Goal: Find contact information

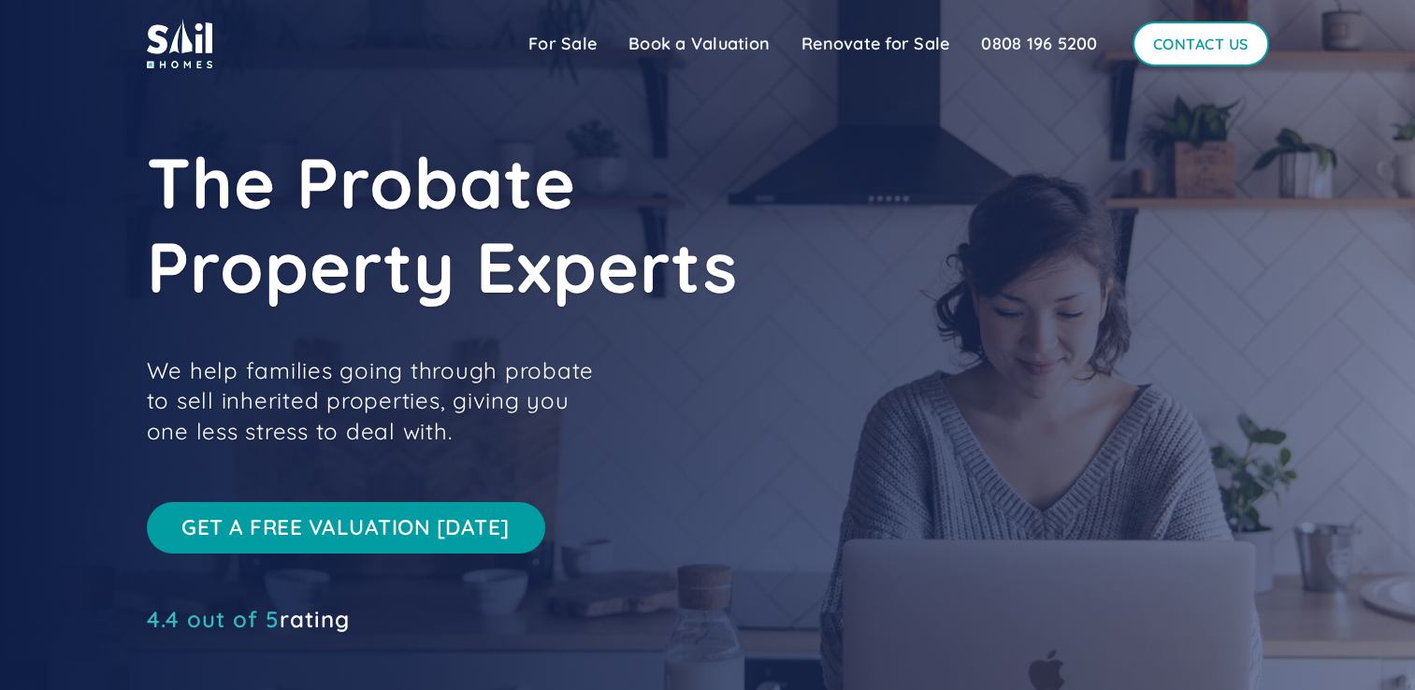
click at [1175, 58] on link "Contact Us" at bounding box center [1201, 44] width 137 height 45
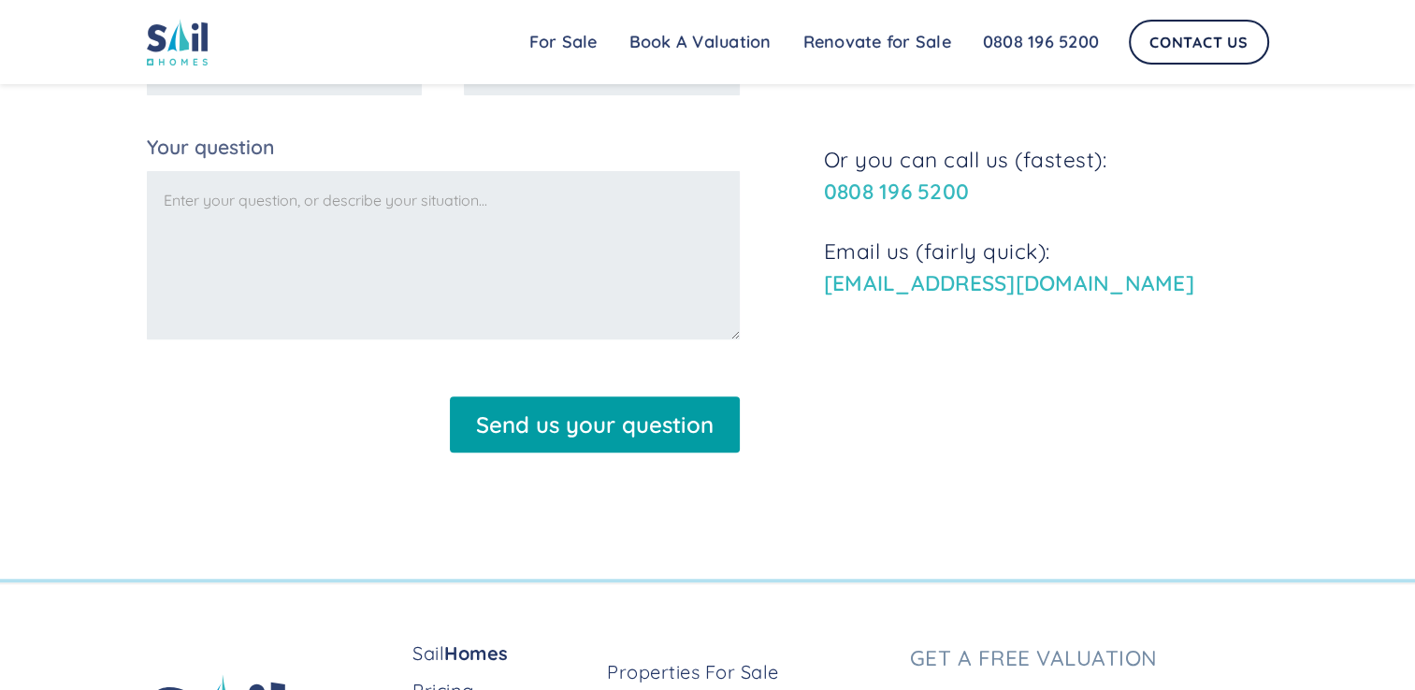
scroll to position [599, 0]
